Goal: Task Accomplishment & Management: Manage account settings

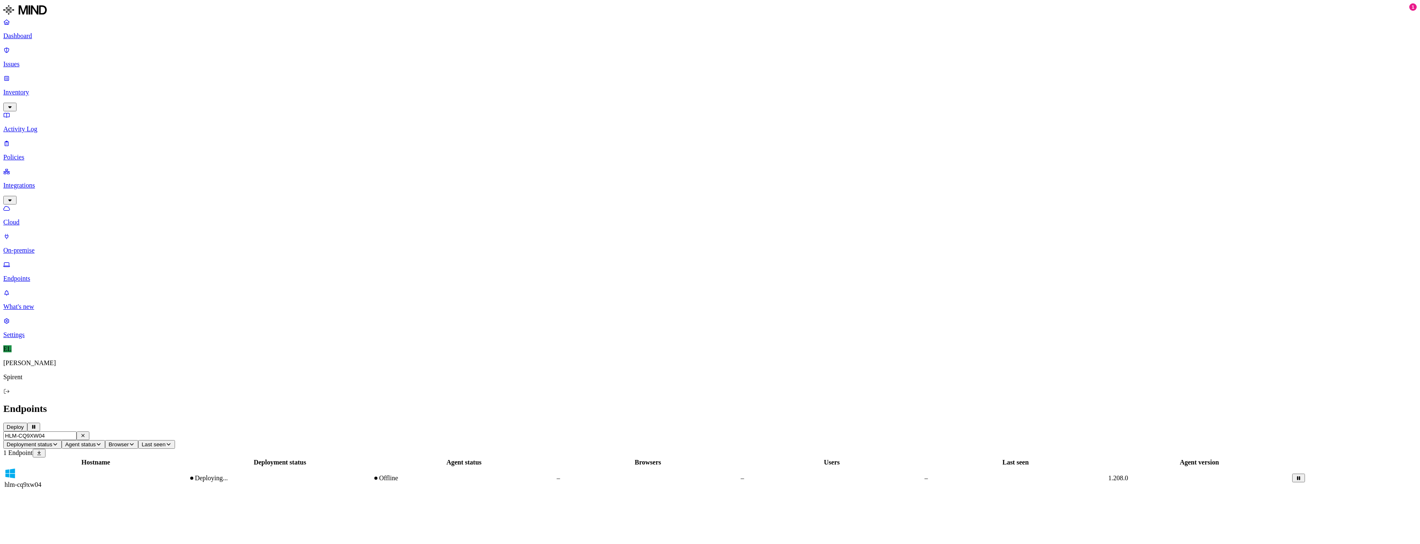
click at [31, 154] on p "Policies" at bounding box center [709, 157] width 1413 height 7
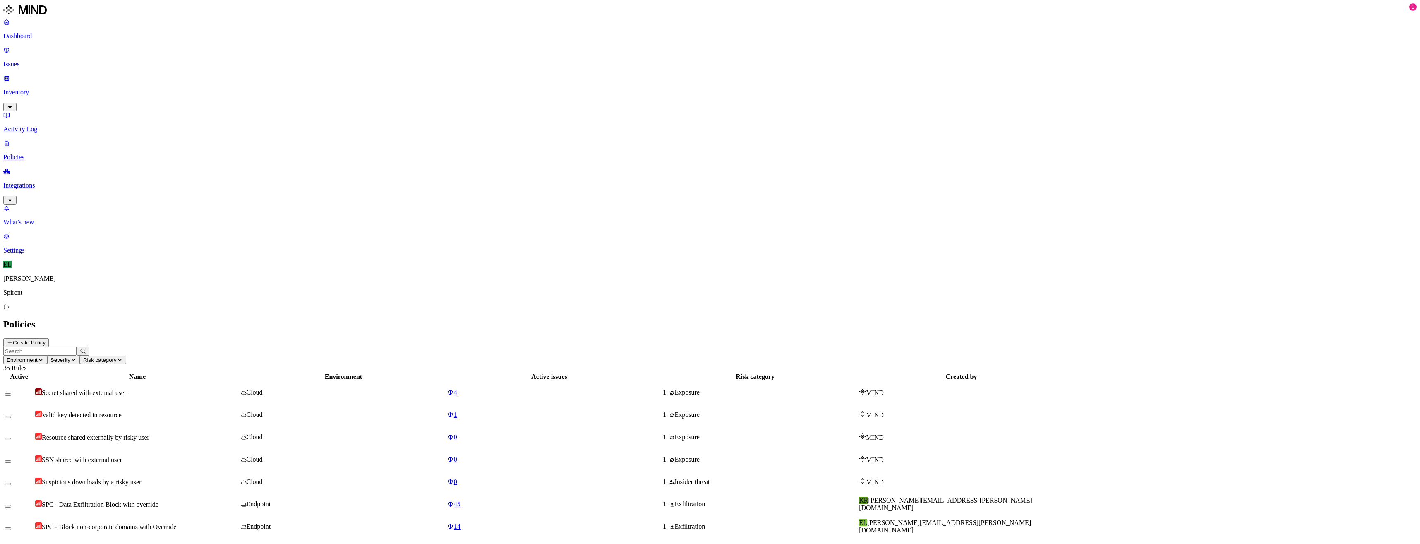
click at [176, 523] on span "SPC - Block non-corporate domains with Override" at bounding box center [109, 526] width 134 height 7
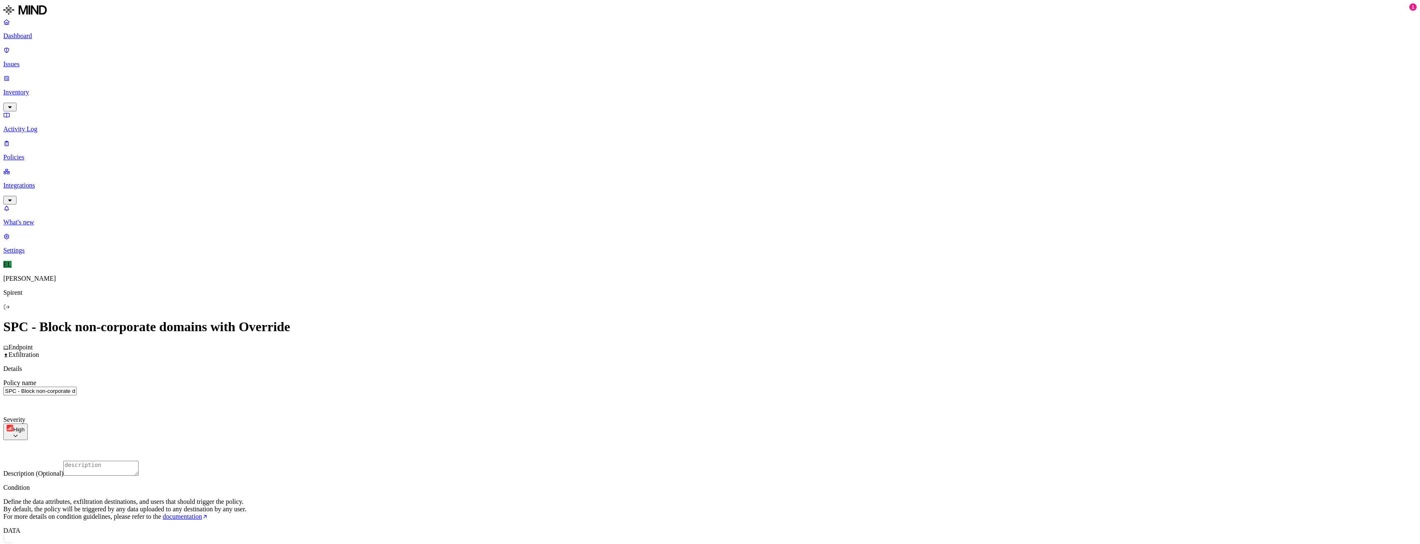
scroll to position [124, 0]
click at [702, 425] on html "Dashboard Issues Inventory Activity Log Policies Integrations What's new 1 Sett…" at bounding box center [710, 486] width 1420 height 972
type input "atul"
click at [633, 455] on button "button" at bounding box center [636, 454] width 7 height 2
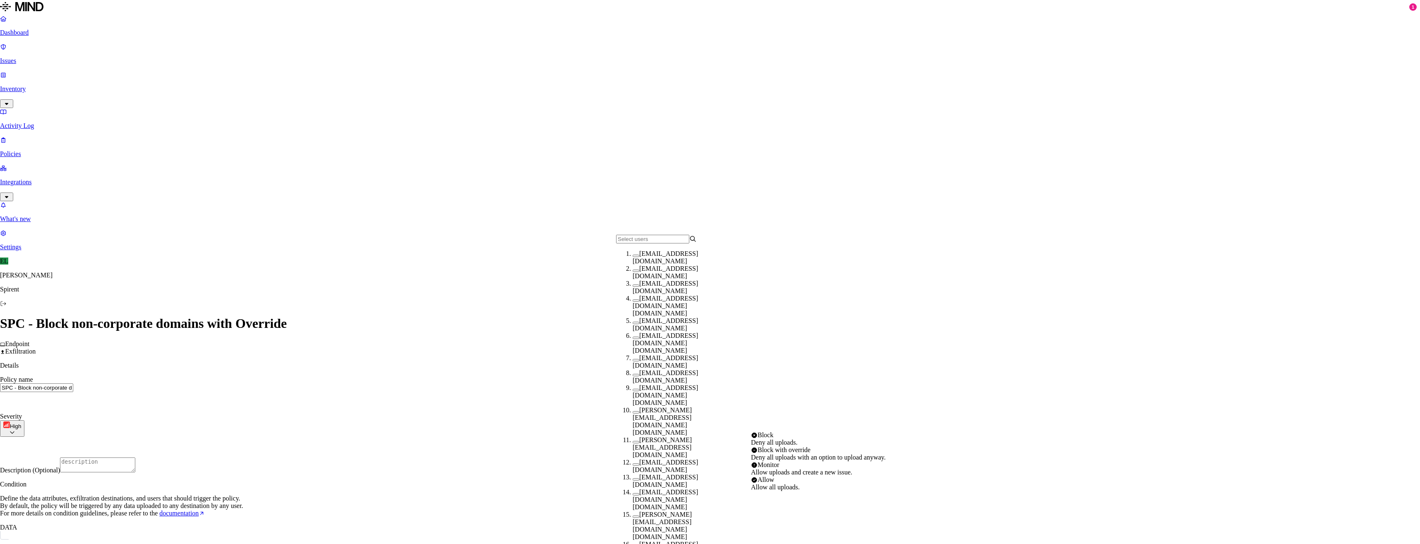
click at [822, 426] on html "Dashboard Issues Inventory Activity Log Policies Integrations What's new 1 Sett…" at bounding box center [710, 483] width 1420 height 967
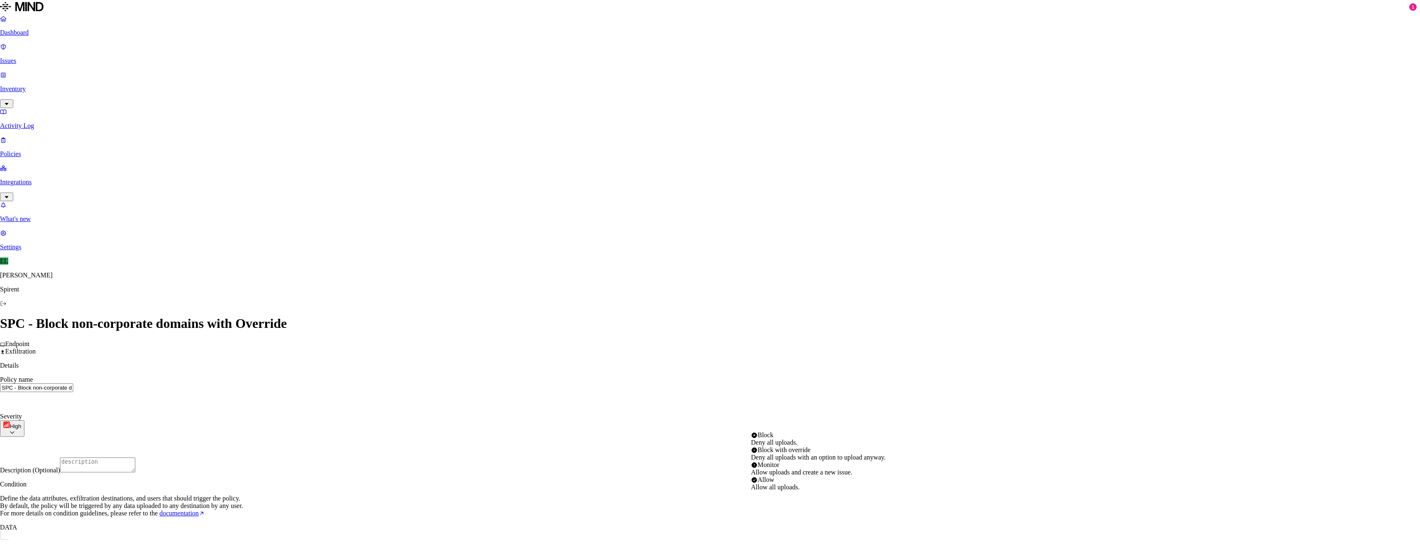
select select "2"
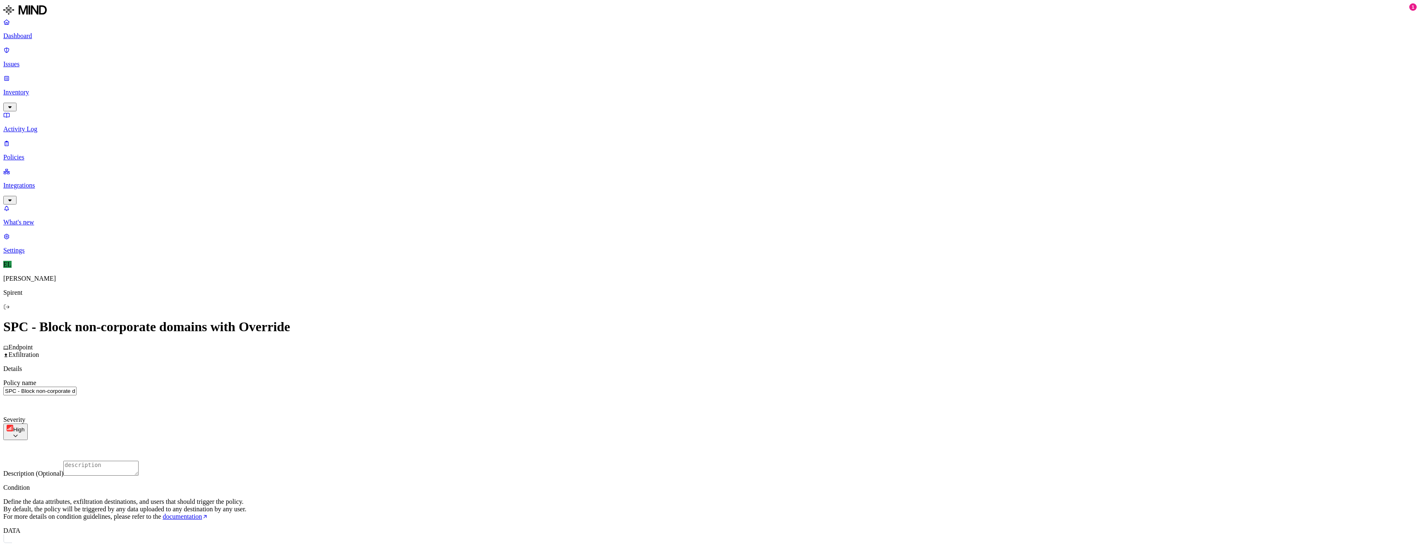
scroll to position [231, 0]
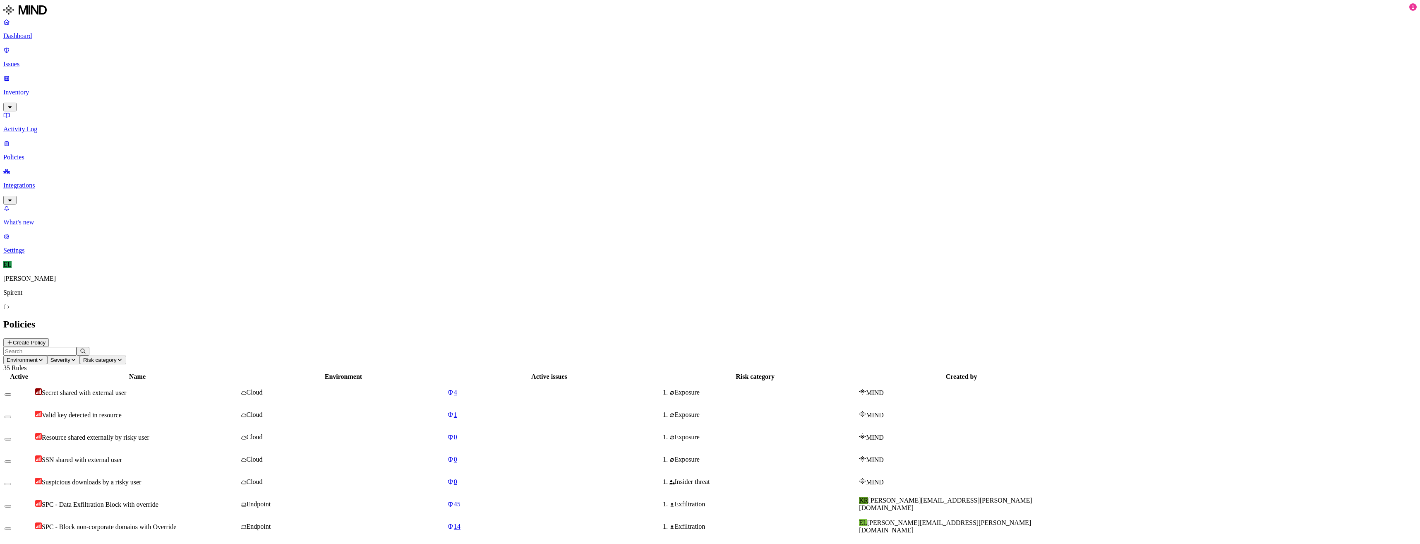
click at [50, 226] on p "What's new" at bounding box center [709, 221] width 1413 height 7
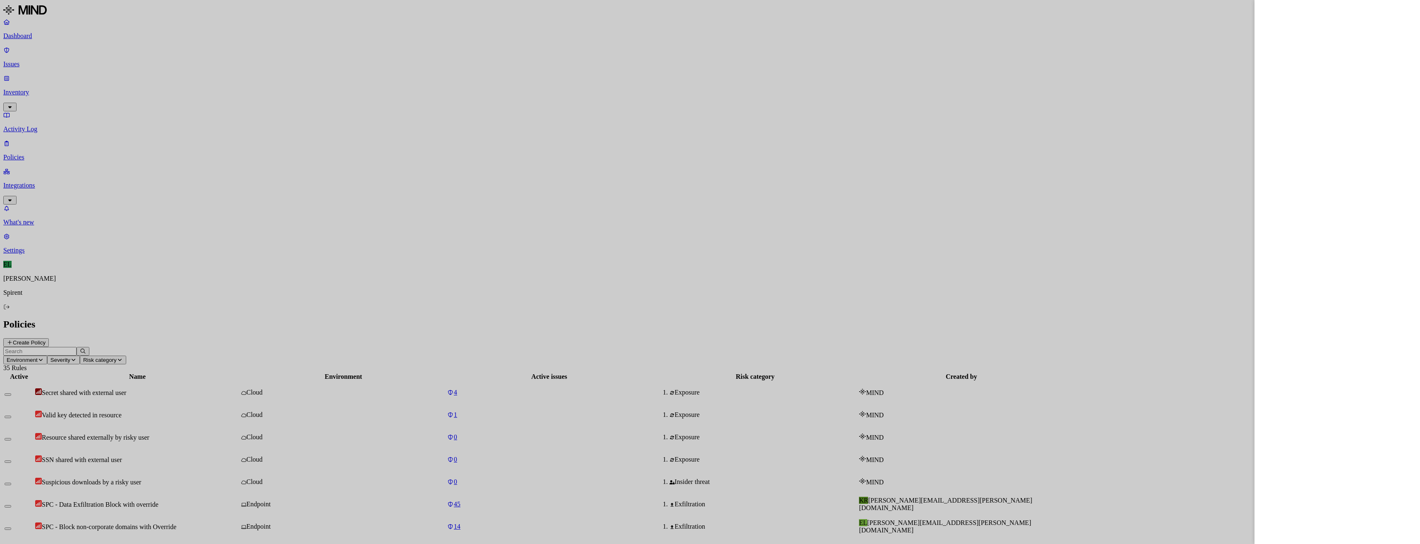
click at [80, 66] on div at bounding box center [710, 272] width 1420 height 544
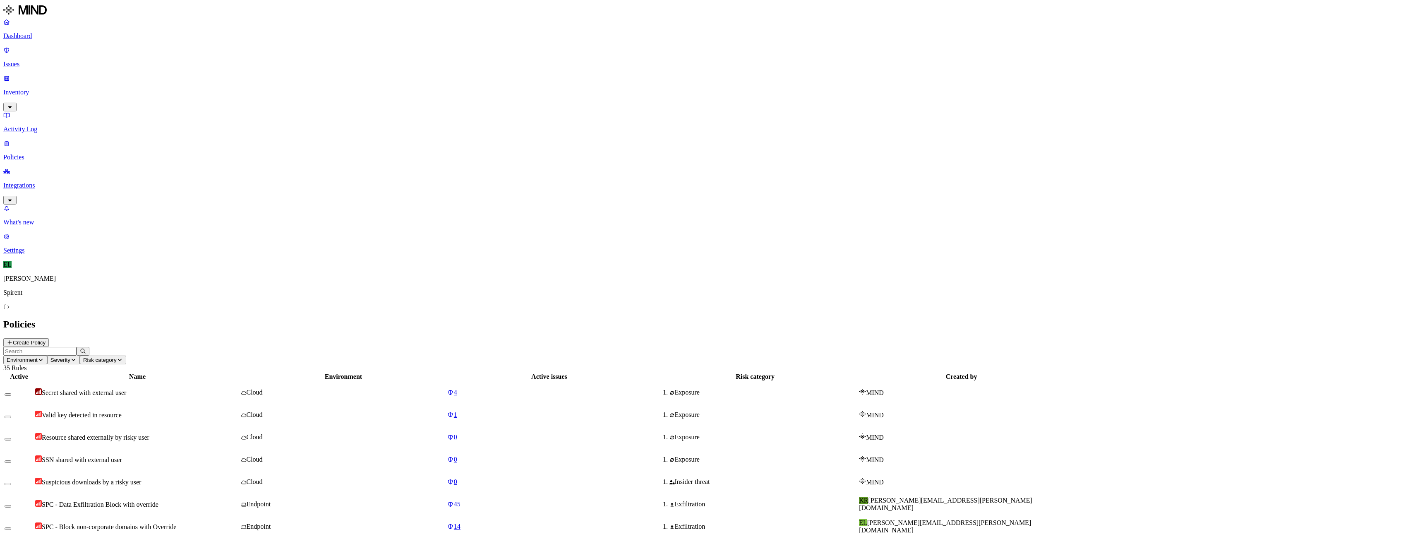
click at [40, 89] on p "Inventory" at bounding box center [709, 92] width 1413 height 7
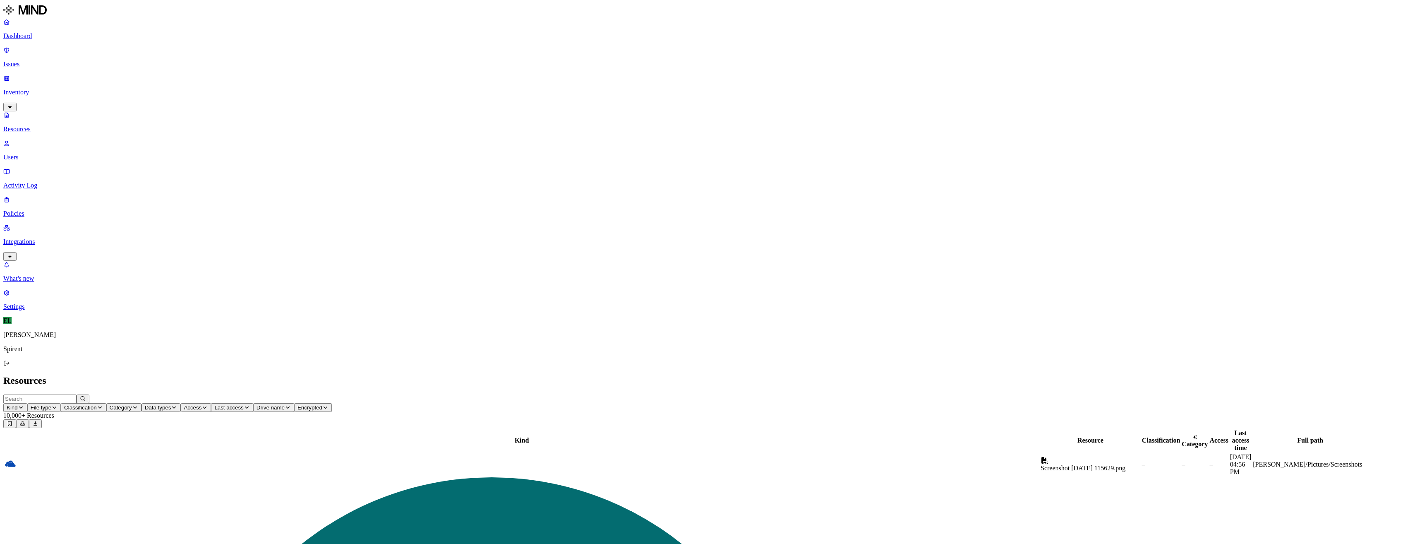
click at [13, 254] on icon "button" at bounding box center [10, 256] width 7 height 5
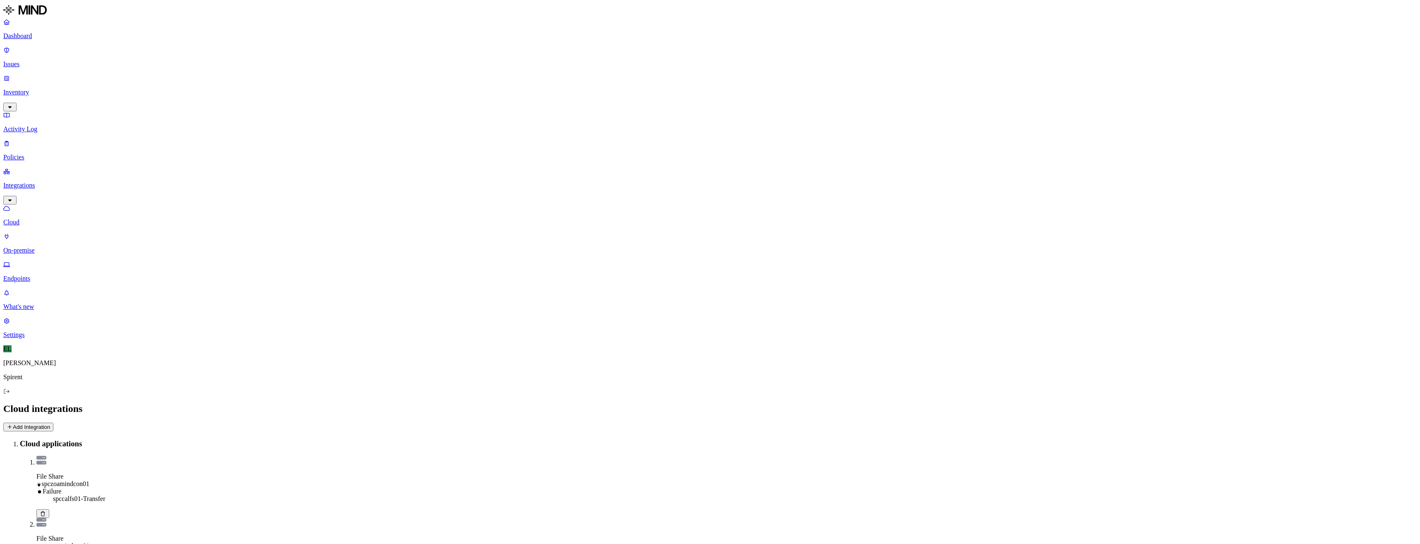
click at [43, 261] on link "Endpoints" at bounding box center [709, 272] width 1413 height 22
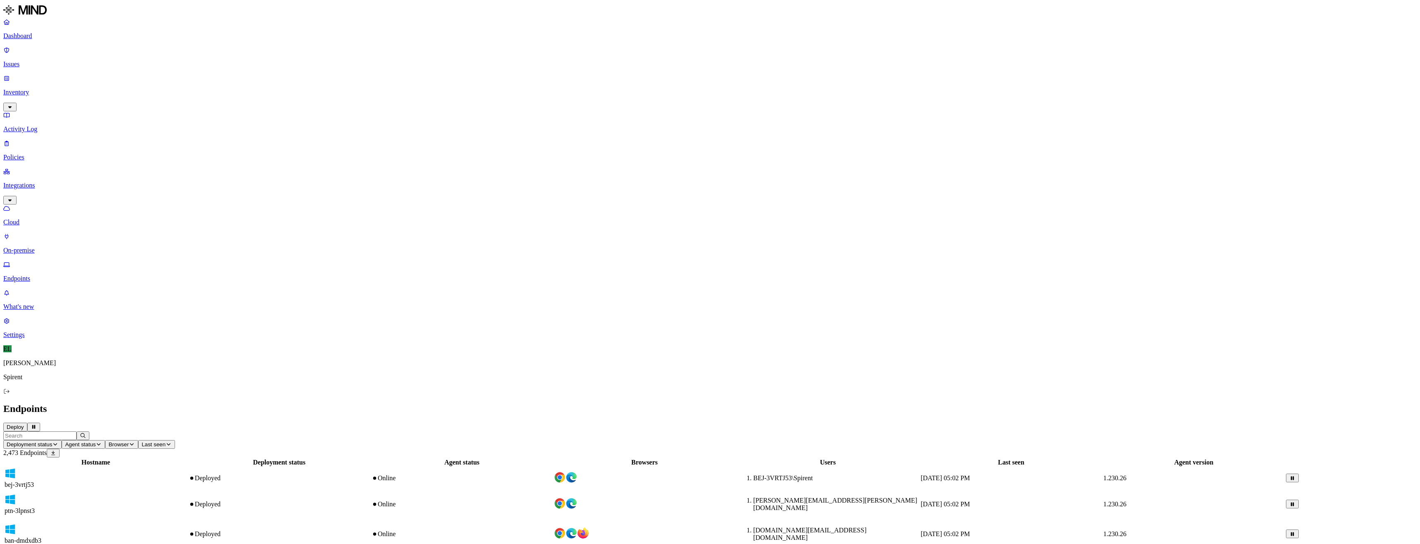
drag, startPoint x: 211, startPoint y: 61, endPoint x: 135, endPoint y: 62, distance: 75.3
click at [34, 481] on span "bej-3vrtj53" at bounding box center [19, 484] width 29 height 7
click at [62, 338] on nav "Dashboard Issues Inventory Activity Log Policies Integrations Cloud On-premise …" at bounding box center [709, 178] width 1413 height 320
